Goal: Find specific page/section: Find specific page/section

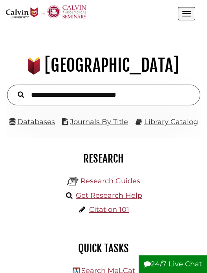
scroll to position [167, 183]
click at [47, 121] on link "Databases" at bounding box center [31, 122] width 45 height 9
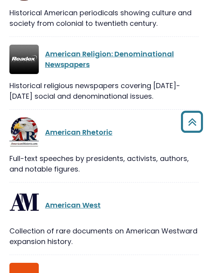
scroll to position [1131, 0]
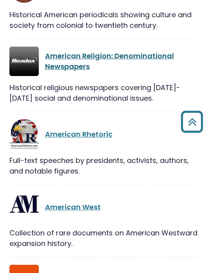
click at [97, 51] on link "American Religion: Denominational Newspapers" at bounding box center [109, 61] width 129 height 20
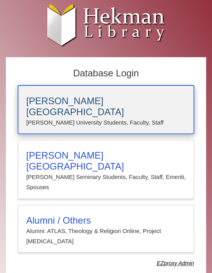
click at [96, 118] on p "Calvin University Students, Faculty, Staff" at bounding box center [106, 123] width 160 height 10
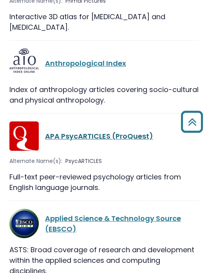
scroll to position [1434, 0]
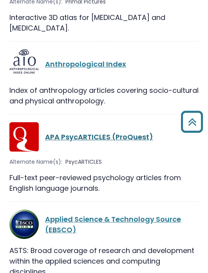
click at [106, 132] on link "APA PsycARTICLES (ProQuest)" at bounding box center [99, 137] width 108 height 10
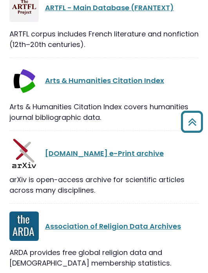
scroll to position [2273, 0]
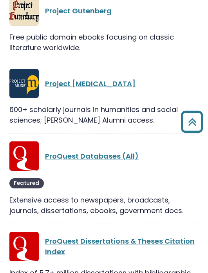
scroll to position [14989, 0]
